Goal: Answer question/provide support: Share knowledge or assist other users

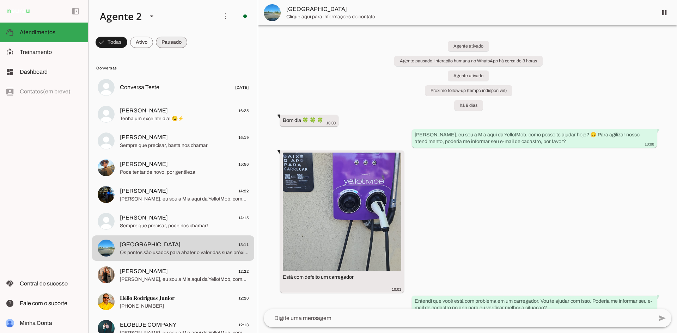
click at [127, 40] on span at bounding box center [112, 42] width 32 height 17
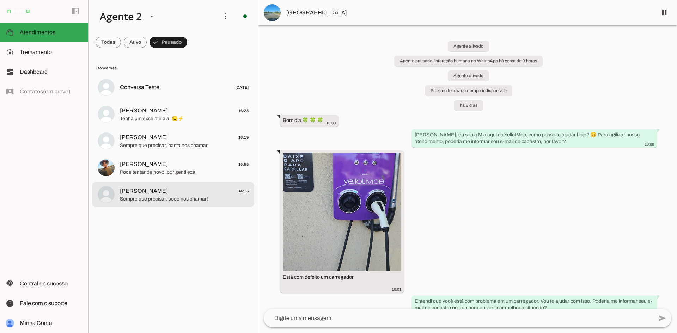
click at [181, 194] on span "[PERSON_NAME] 14:15" at bounding box center [184, 191] width 129 height 9
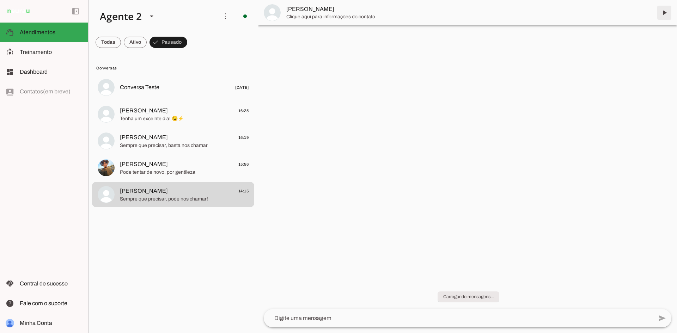
click at [664, 16] on span at bounding box center [664, 12] width 17 height 17
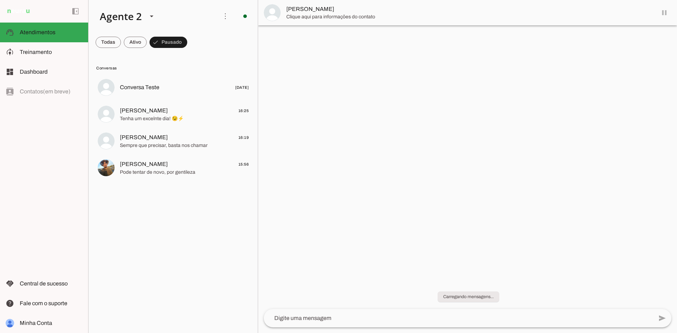
click at [204, 169] on span "Pode tentar de novo, por gentileza" at bounding box center [184, 172] width 129 height 7
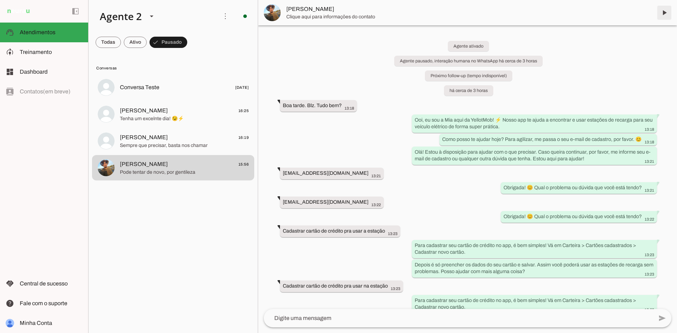
click at [665, 12] on span at bounding box center [664, 12] width 17 height 17
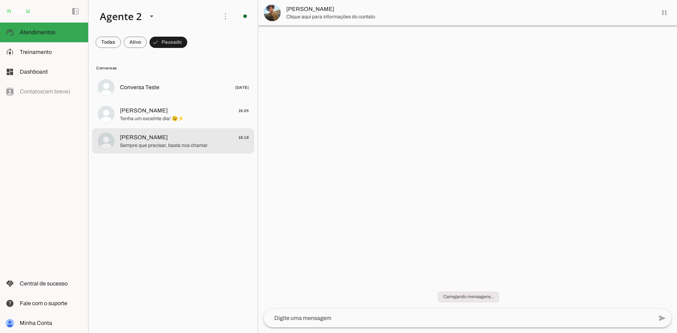
click at [187, 93] on div at bounding box center [184, 88] width 129 height 10
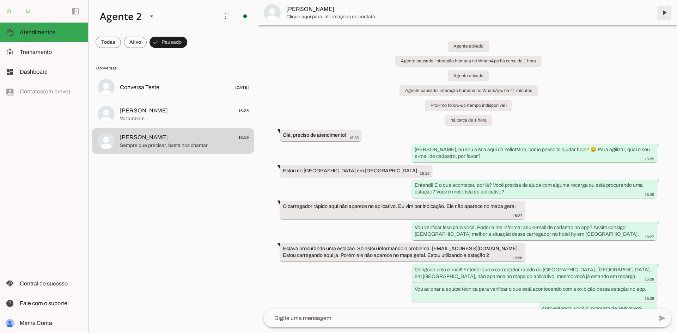
click at [664, 14] on span at bounding box center [664, 12] width 17 height 17
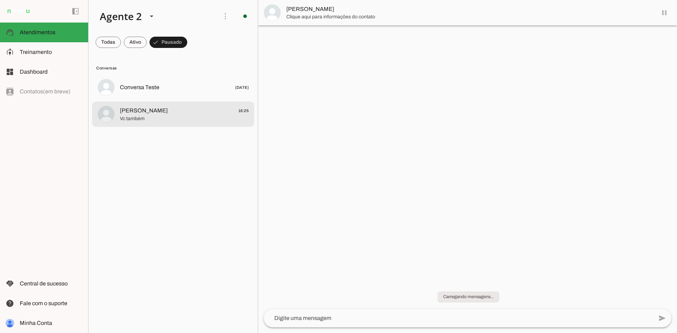
click at [186, 111] on span "[PERSON_NAME] 16:25" at bounding box center [184, 111] width 129 height 9
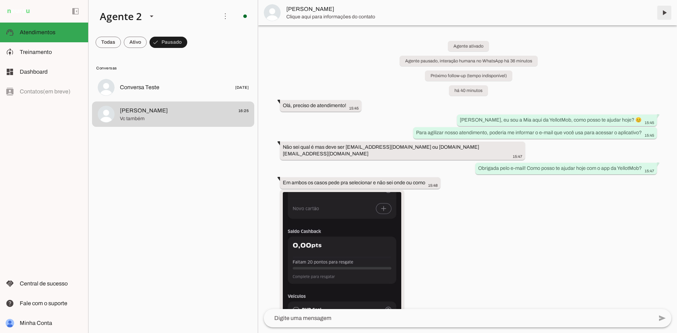
click at [662, 15] on span at bounding box center [664, 12] width 17 height 17
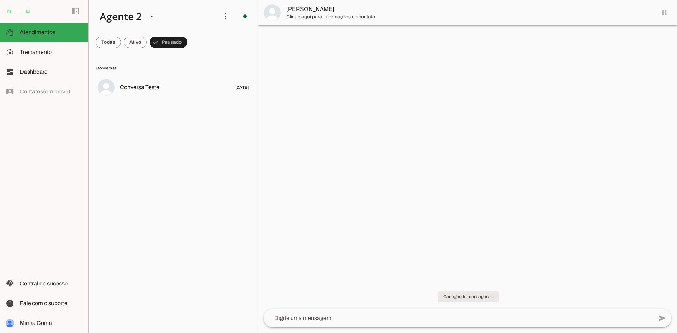
click at [102, 42] on span at bounding box center [108, 42] width 25 height 17
